Goal: Information Seeking & Learning: Learn about a topic

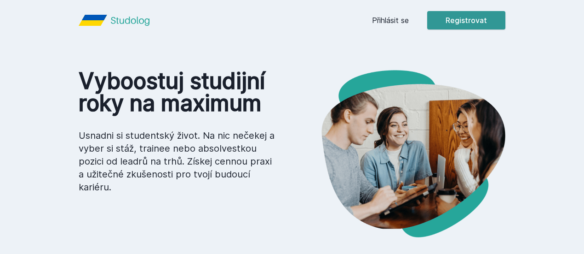
click at [506, 24] on button "Registrovat" at bounding box center [467, 20] width 78 height 18
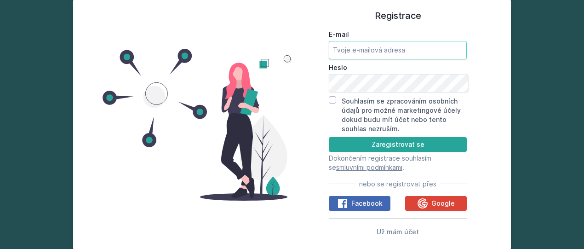
click at [370, 52] on input "E-mail" at bounding box center [398, 50] width 138 height 18
type input "[EMAIL_ADDRESS][DOMAIN_NAME]"
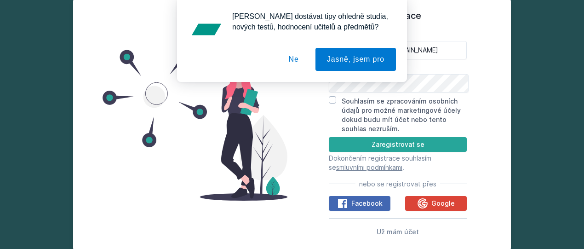
click at [293, 56] on button "Ne" at bounding box center [294, 59] width 33 height 23
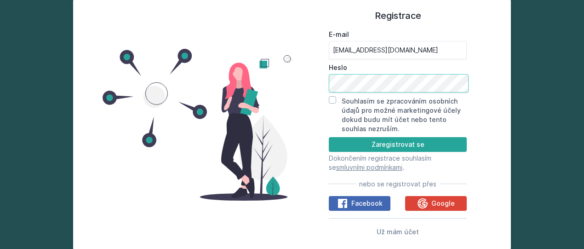
click at [329, 137] on button "Zaregistrovat se" at bounding box center [398, 144] width 138 height 15
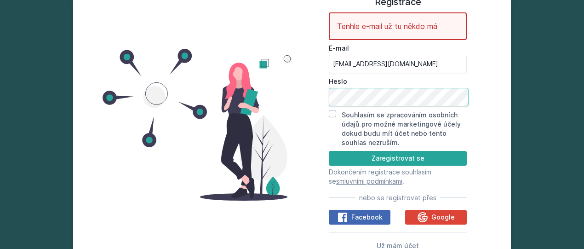
click at [301, 98] on div "Registrace Tenhle e-mail už tu někdo má E-mail [EMAIL_ADDRESS][DOMAIN_NAME] Hes…" at bounding box center [398, 125] width 212 height 236
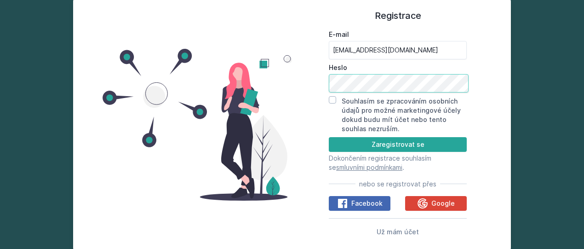
scroll to position [5, 0]
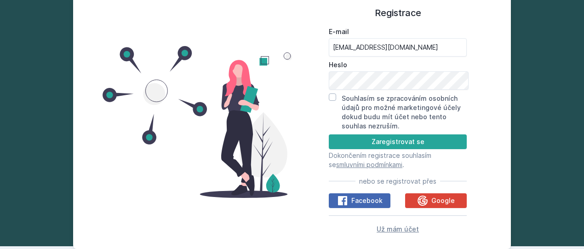
click at [413, 228] on span "Už mám účet" at bounding box center [398, 229] width 42 height 8
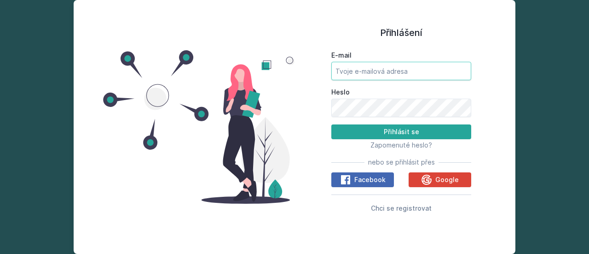
click at [391, 68] on input "E-mail" at bounding box center [401, 71] width 140 height 18
type input "[EMAIL_ADDRESS][DOMAIN_NAME]"
click at [331, 124] on button "Přihlásit se" at bounding box center [401, 131] width 140 height 15
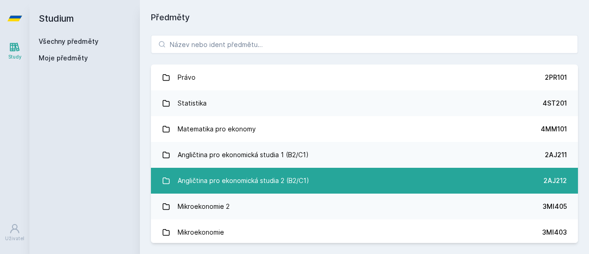
click at [251, 180] on div "Angličtina pro ekonomická studia 2 (B2/C1)" at bounding box center [244, 180] width 132 height 18
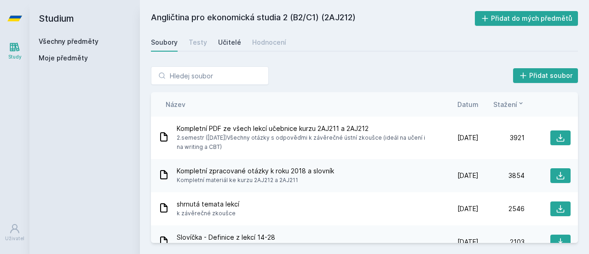
click at [225, 47] on link "Učitelé" at bounding box center [229, 42] width 23 height 18
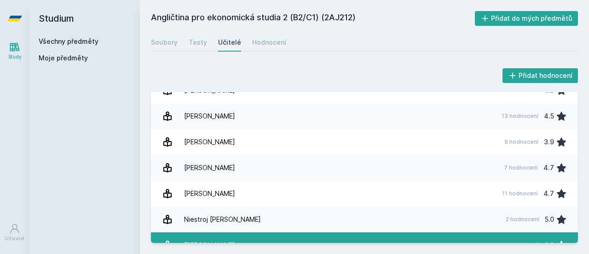
scroll to position [261, 0]
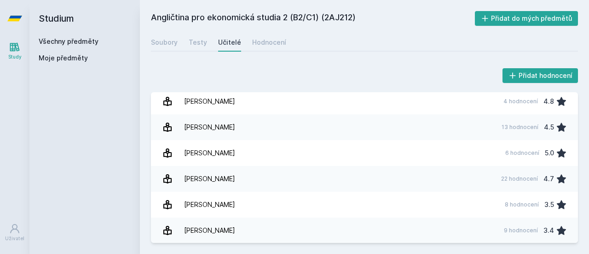
click at [68, 43] on link "Všechny předměty" at bounding box center [69, 41] width 60 height 8
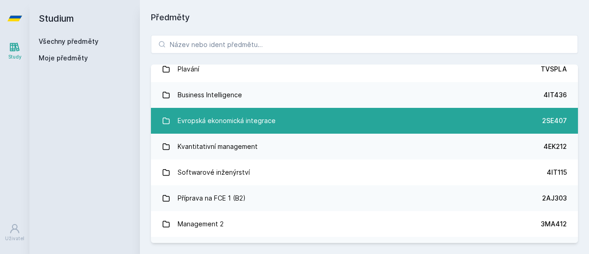
scroll to position [1972, 0]
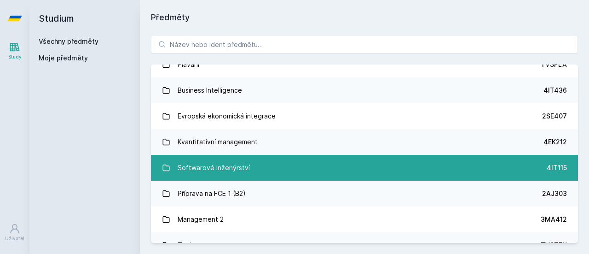
click at [218, 172] on div "Softwarové inženýrství" at bounding box center [214, 167] width 72 height 18
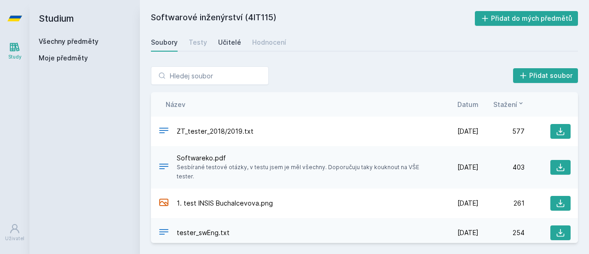
click at [228, 42] on div "Učitelé" at bounding box center [229, 42] width 23 height 9
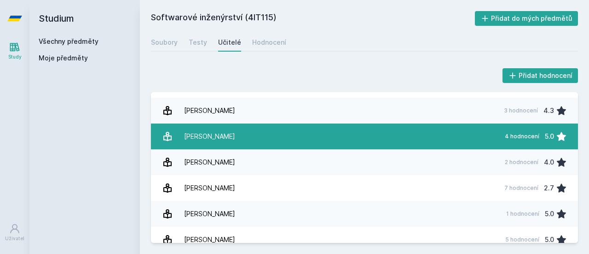
scroll to position [81, 0]
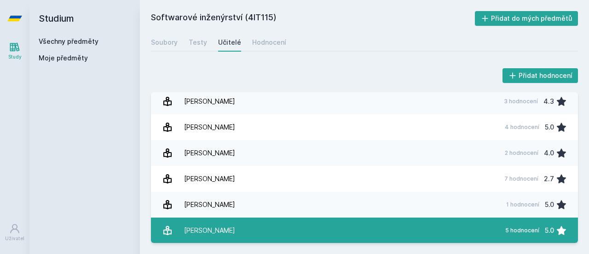
click at [284, 222] on link "[PERSON_NAME] 5 hodnocení 5.0" at bounding box center [364, 230] width 427 height 26
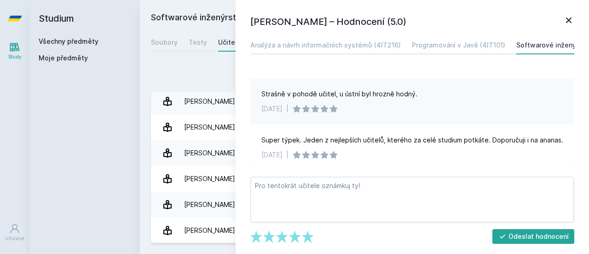
scroll to position [143, 0]
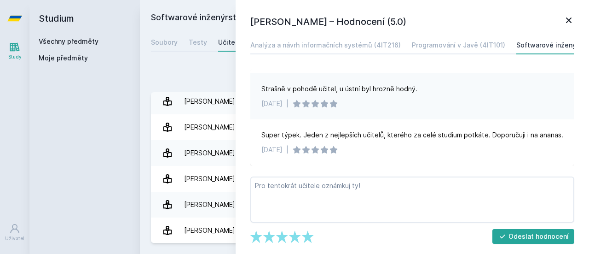
click at [568, 21] on icon at bounding box center [569, 20] width 6 height 6
